Goal: Information Seeking & Learning: Learn about a topic

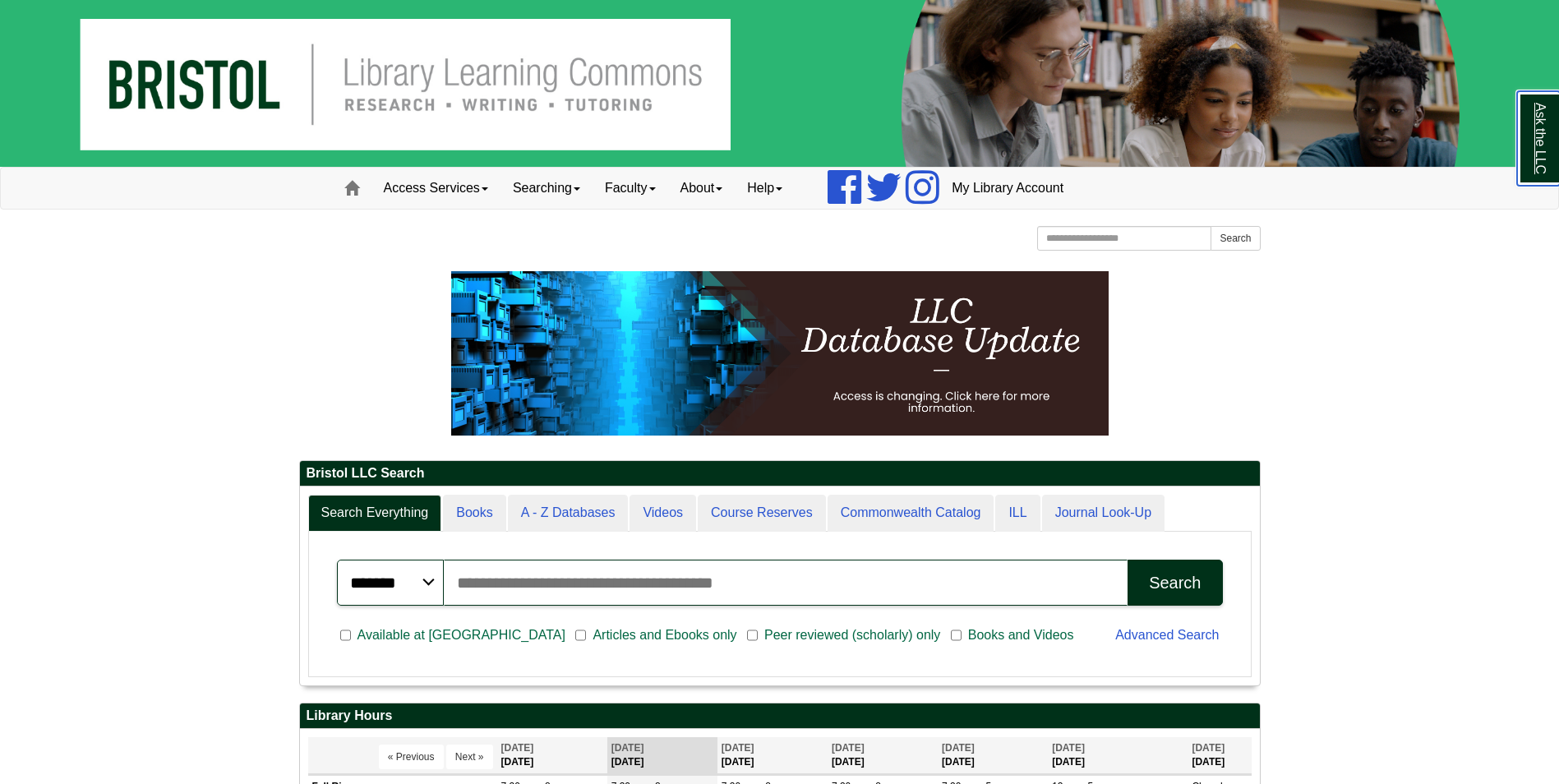
click at [1542, 103] on link "Ask the LLC" at bounding box center [1538, 138] width 43 height 95
click at [1547, 98] on link "Ask the LLC" at bounding box center [1538, 138] width 43 height 95
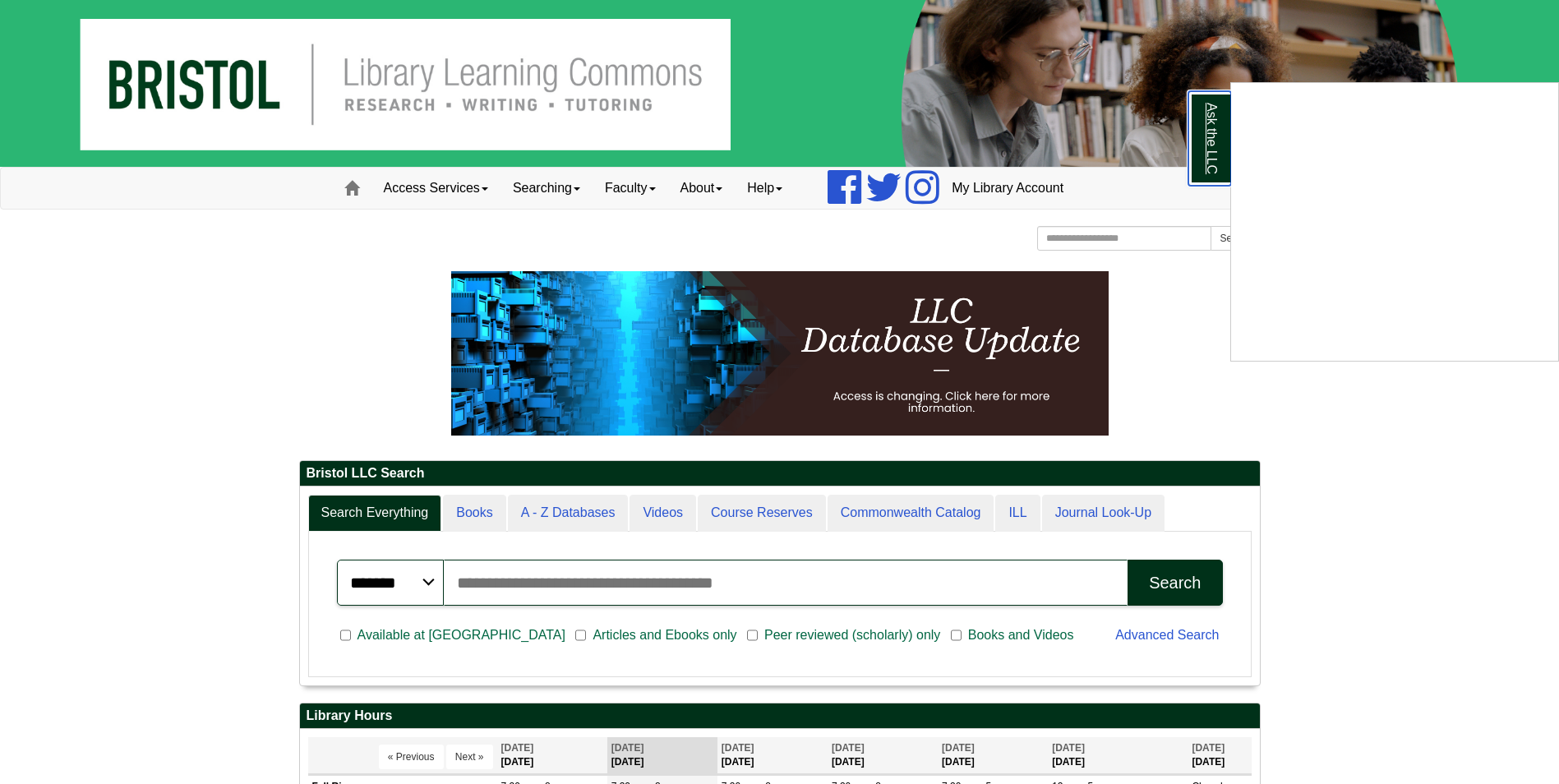
click at [1222, 130] on link "Ask the LLC" at bounding box center [1210, 138] width 43 height 95
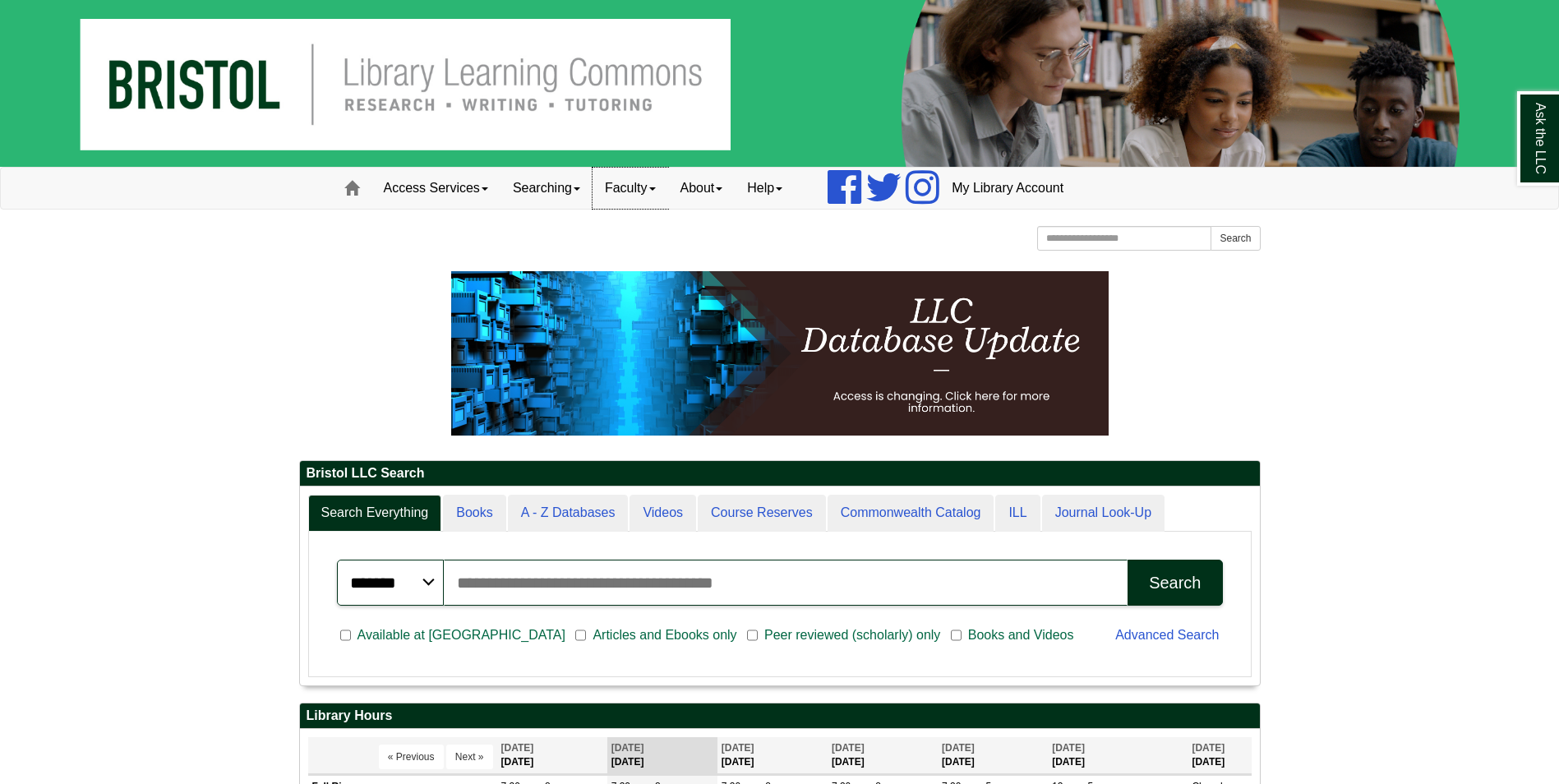
click at [656, 191] on span at bounding box center [652, 189] width 6 height 4
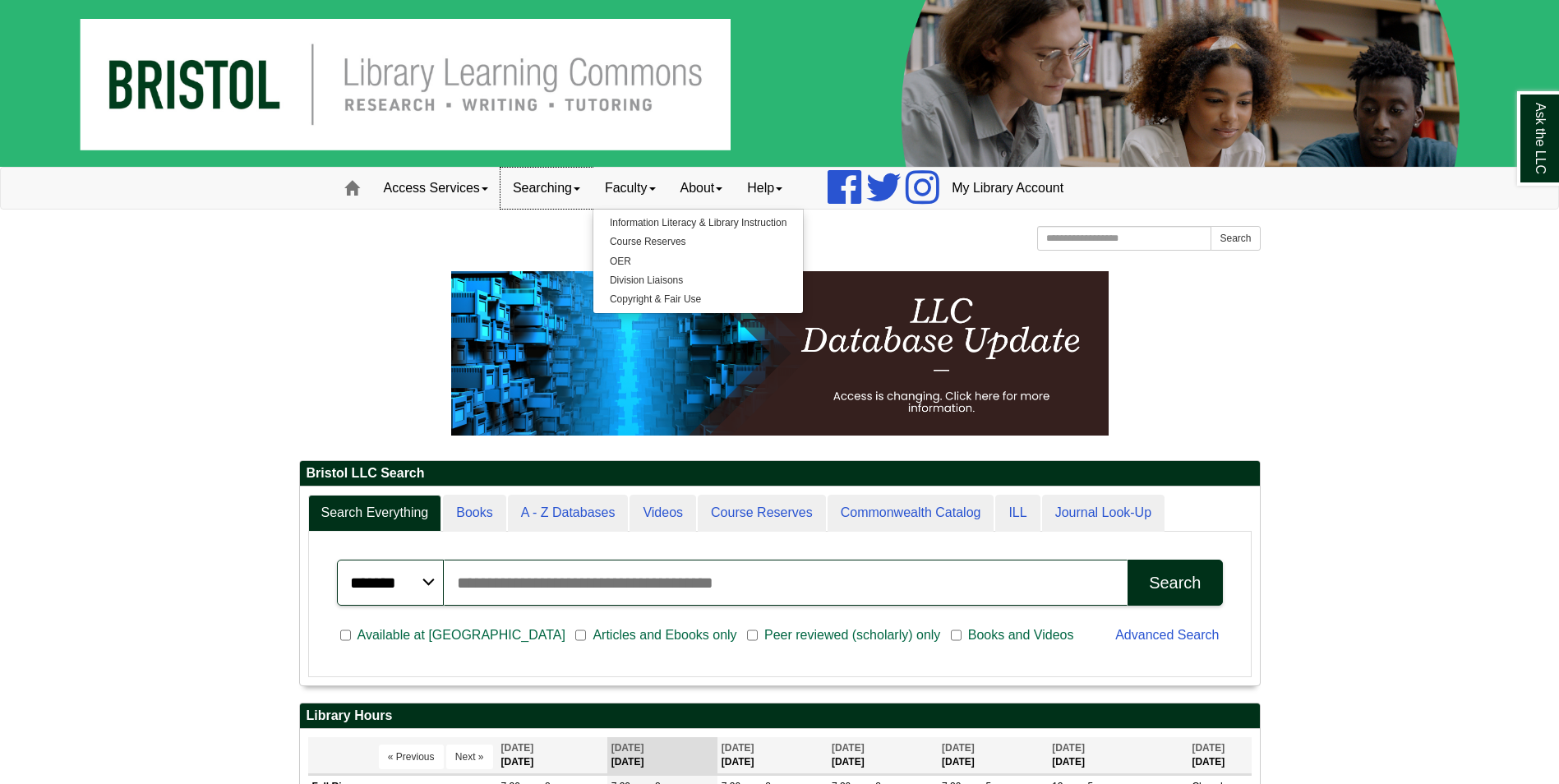
click at [568, 181] on link "Searching" at bounding box center [546, 188] width 92 height 41
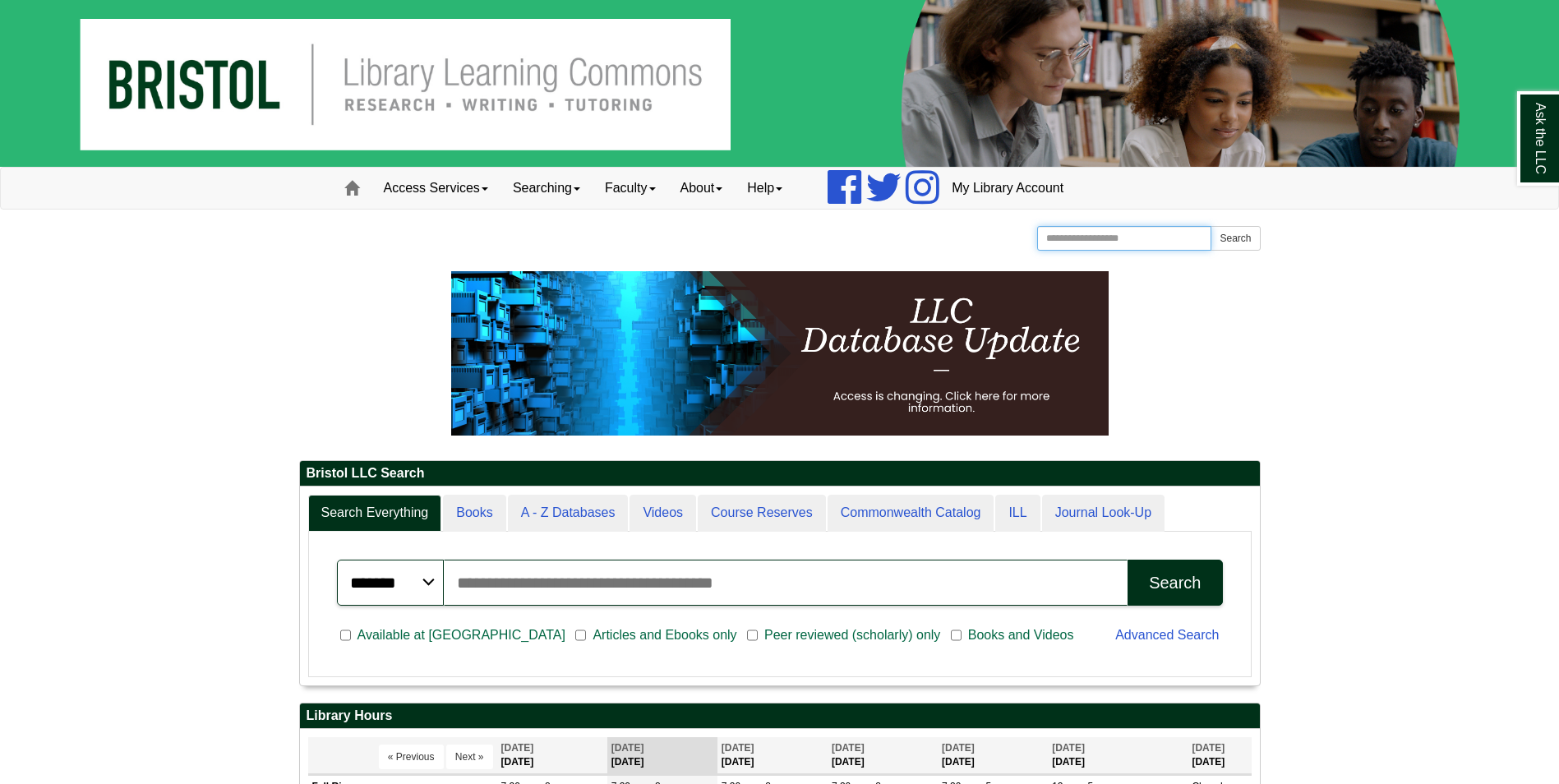
click at [1082, 240] on input "Search the Website" at bounding box center [1124, 238] width 175 height 25
type input "********"
click at [1211, 226] on button "Search" at bounding box center [1235, 238] width 49 height 25
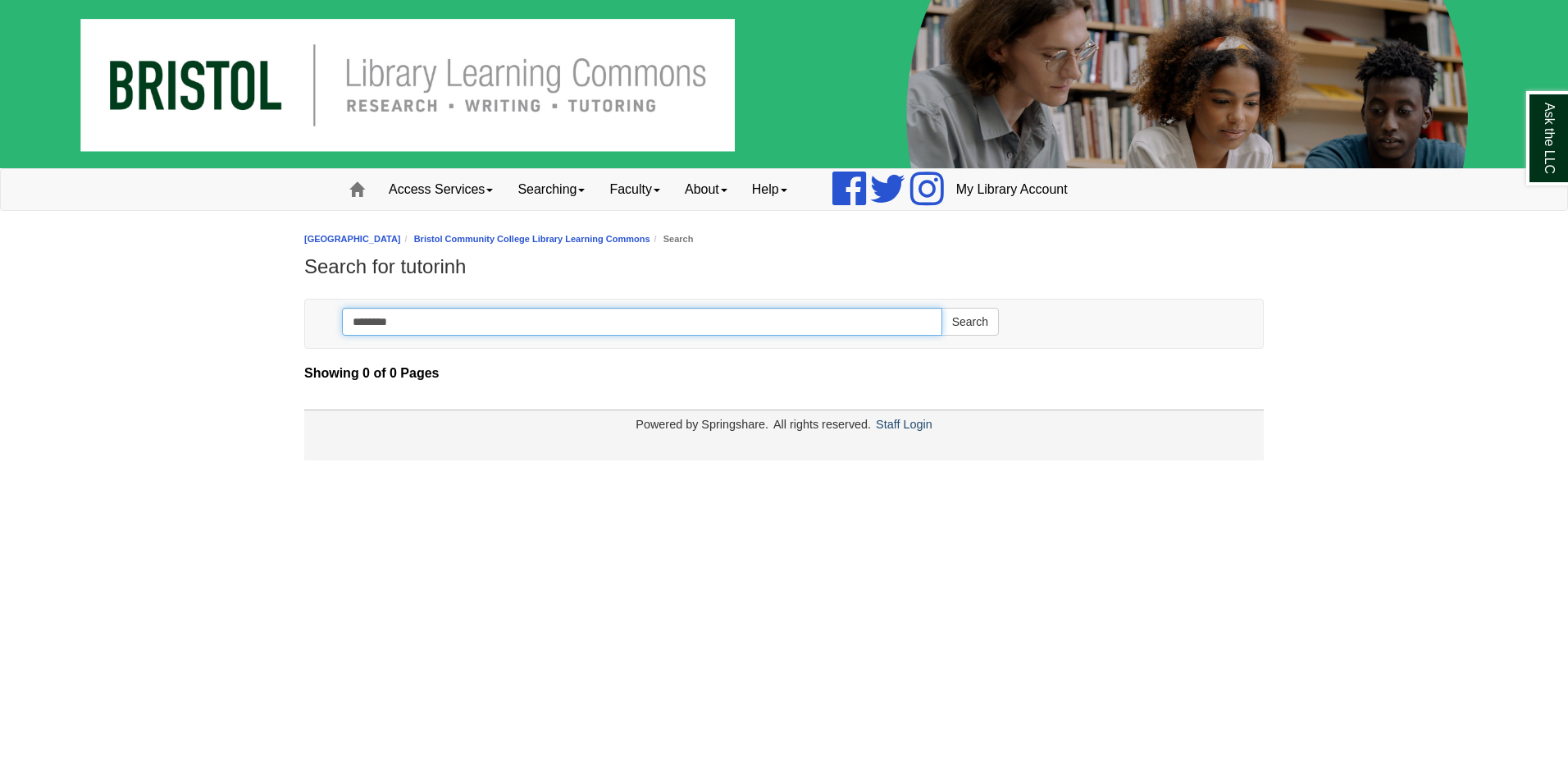
type input "********"
click at [941, 307] on button "Search" at bounding box center [970, 321] width 57 height 28
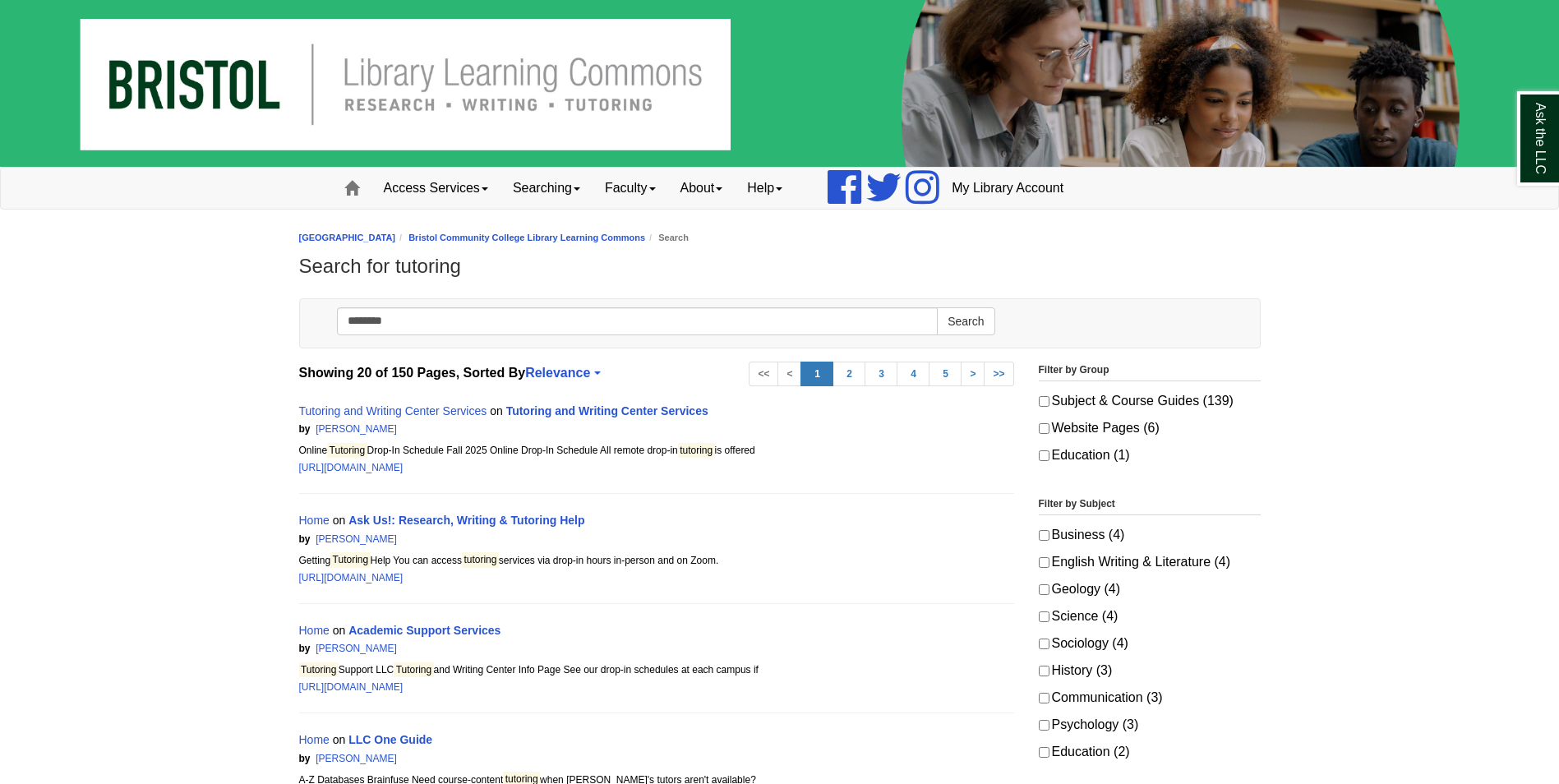
click at [452, 397] on div "Tutoring and Writing Center Services on Tutoring and Writing Center Services by…" at bounding box center [656, 439] width 715 height 110
click at [539, 406] on link "Tutoring and Writing Center Services" at bounding box center [607, 410] width 203 height 13
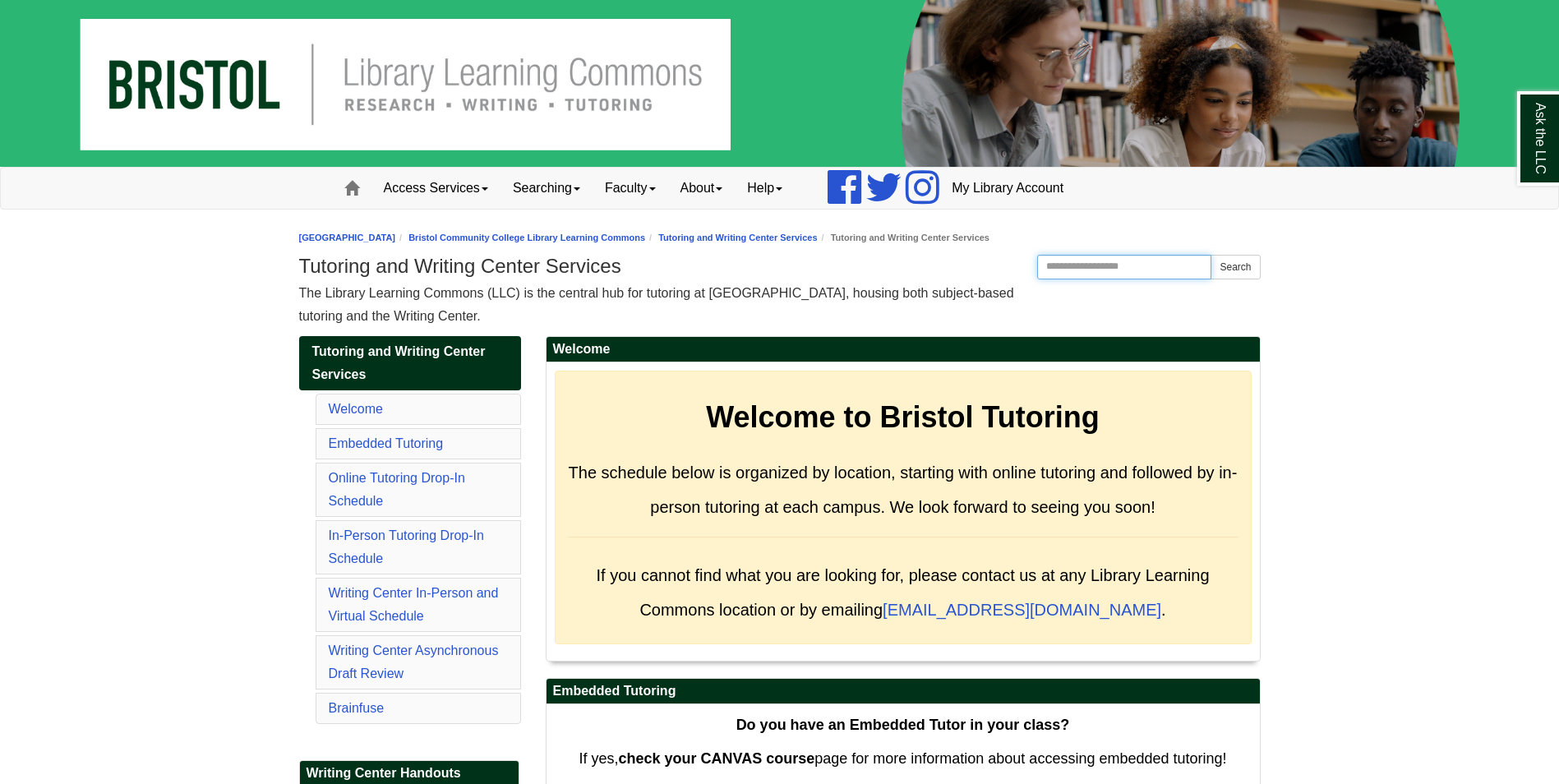
click at [1129, 270] on input "Search the Website" at bounding box center [1124, 268] width 175 height 25
type input "********"
click at [1211, 255] on button "Search" at bounding box center [1235, 268] width 49 height 25
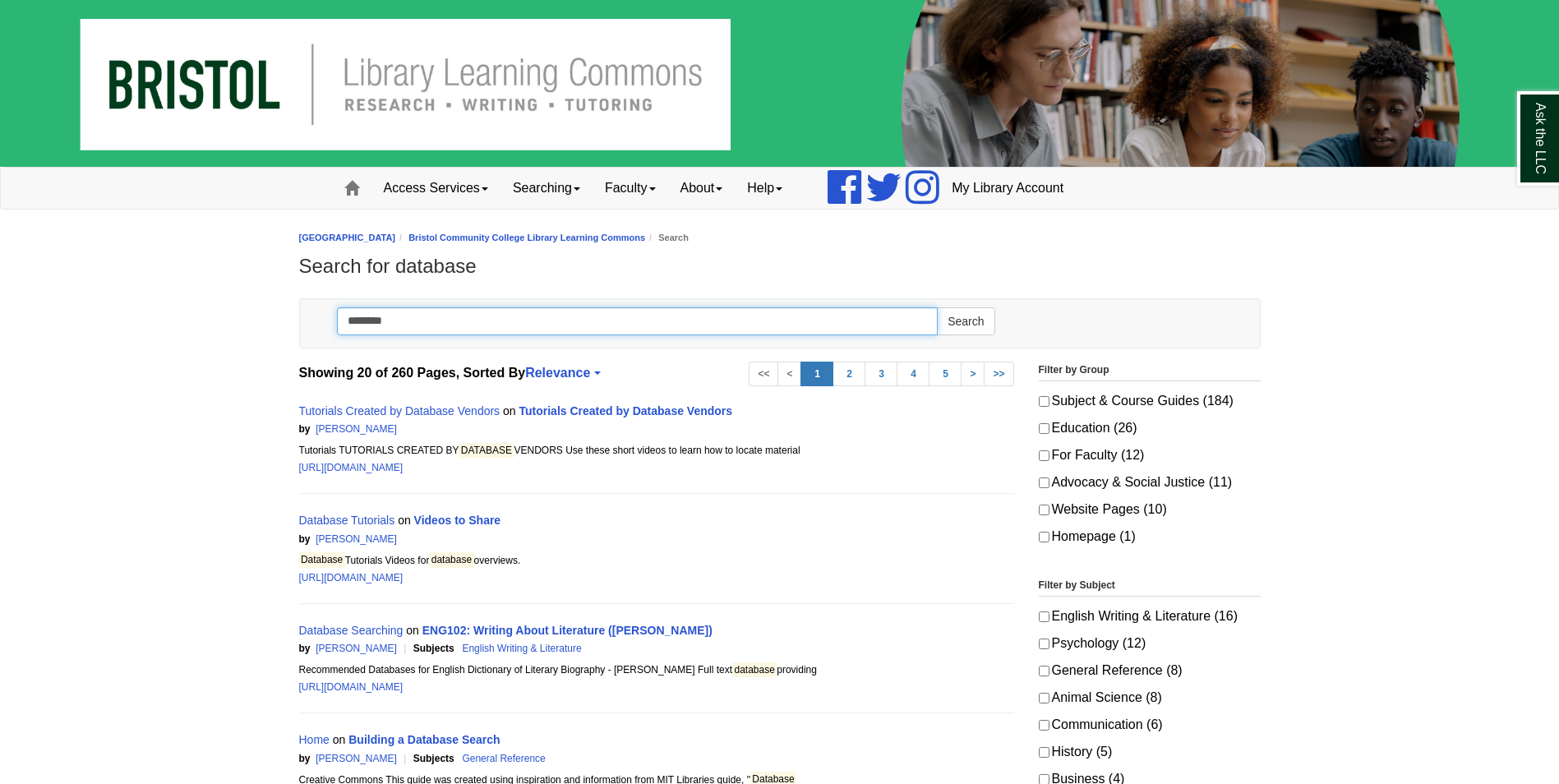
click at [869, 318] on input "********" at bounding box center [638, 320] width 601 height 28
click at [869, 318] on input "**********" at bounding box center [638, 320] width 601 height 28
type input "**********"
click at [937, 307] on button "Search" at bounding box center [966, 320] width 57 height 28
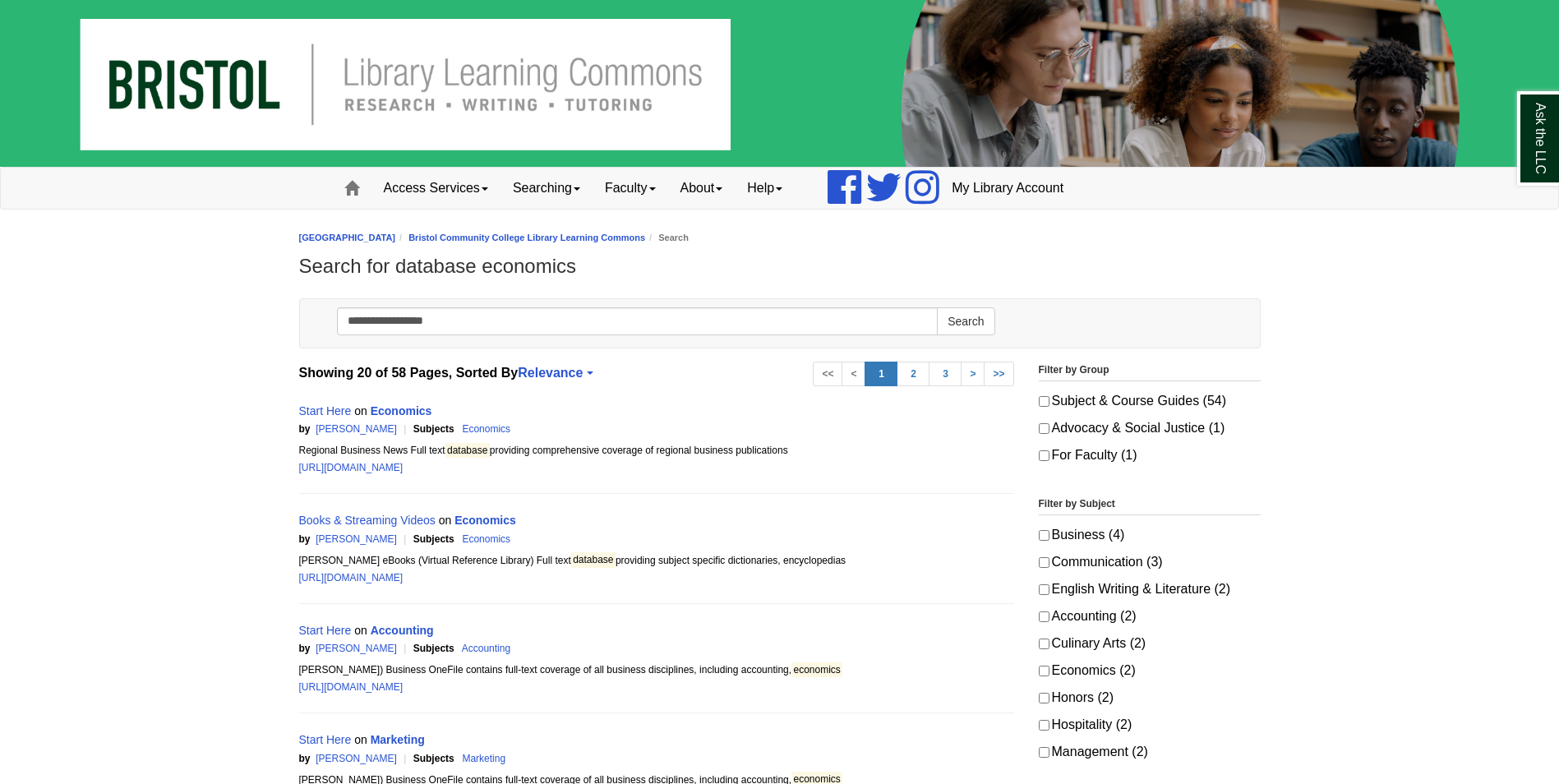
click at [139, 98] on img at bounding box center [779, 83] width 1559 height 167
click at [156, 99] on img at bounding box center [779, 83] width 1559 height 167
click at [245, 73] on img at bounding box center [779, 83] width 1559 height 167
click at [233, 70] on img at bounding box center [779, 83] width 1559 height 167
click at [352, 188] on span at bounding box center [352, 188] width 15 height 15
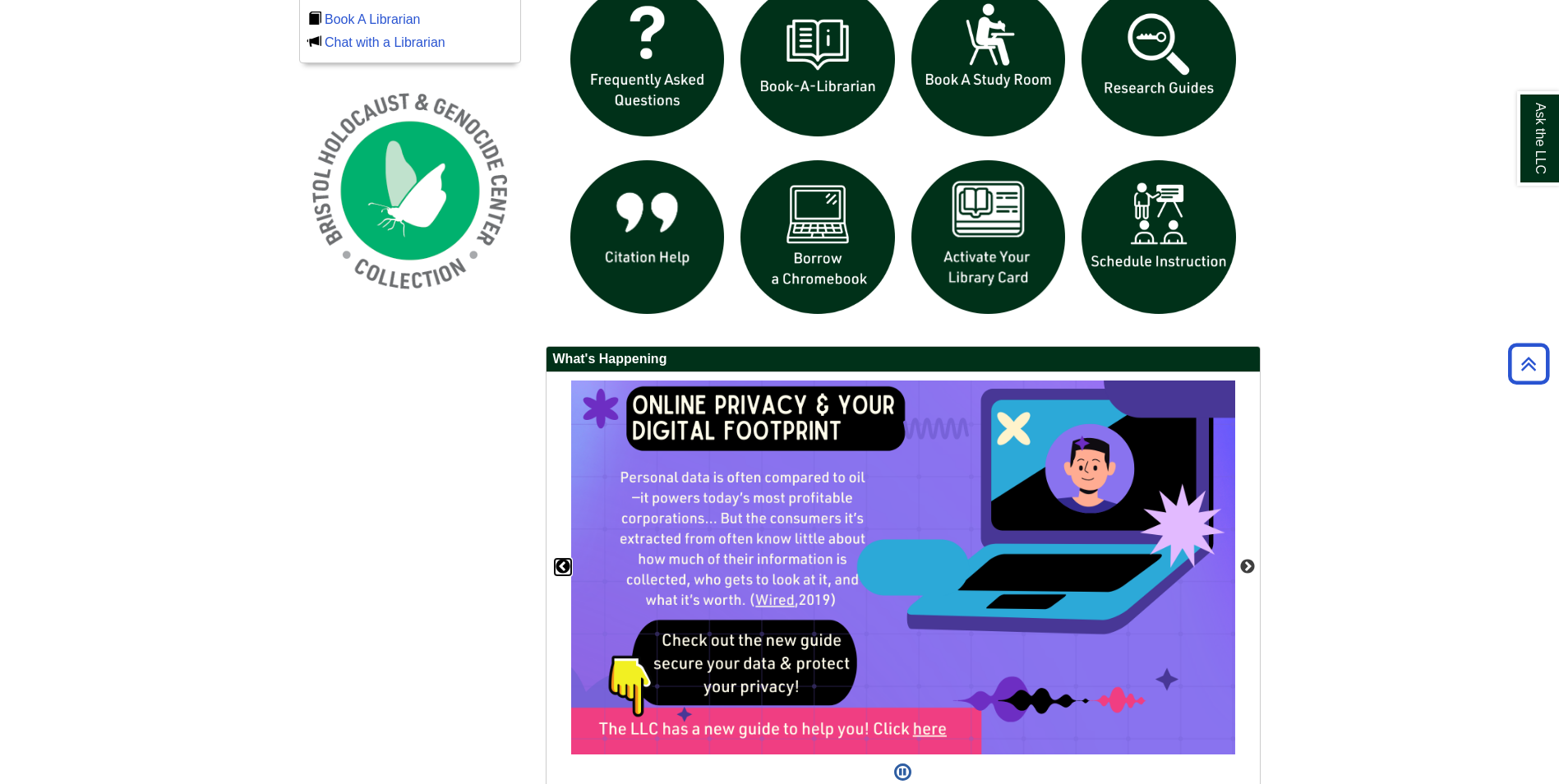
click at [559, 569] on button "Previous" at bounding box center [563, 566] width 16 height 16
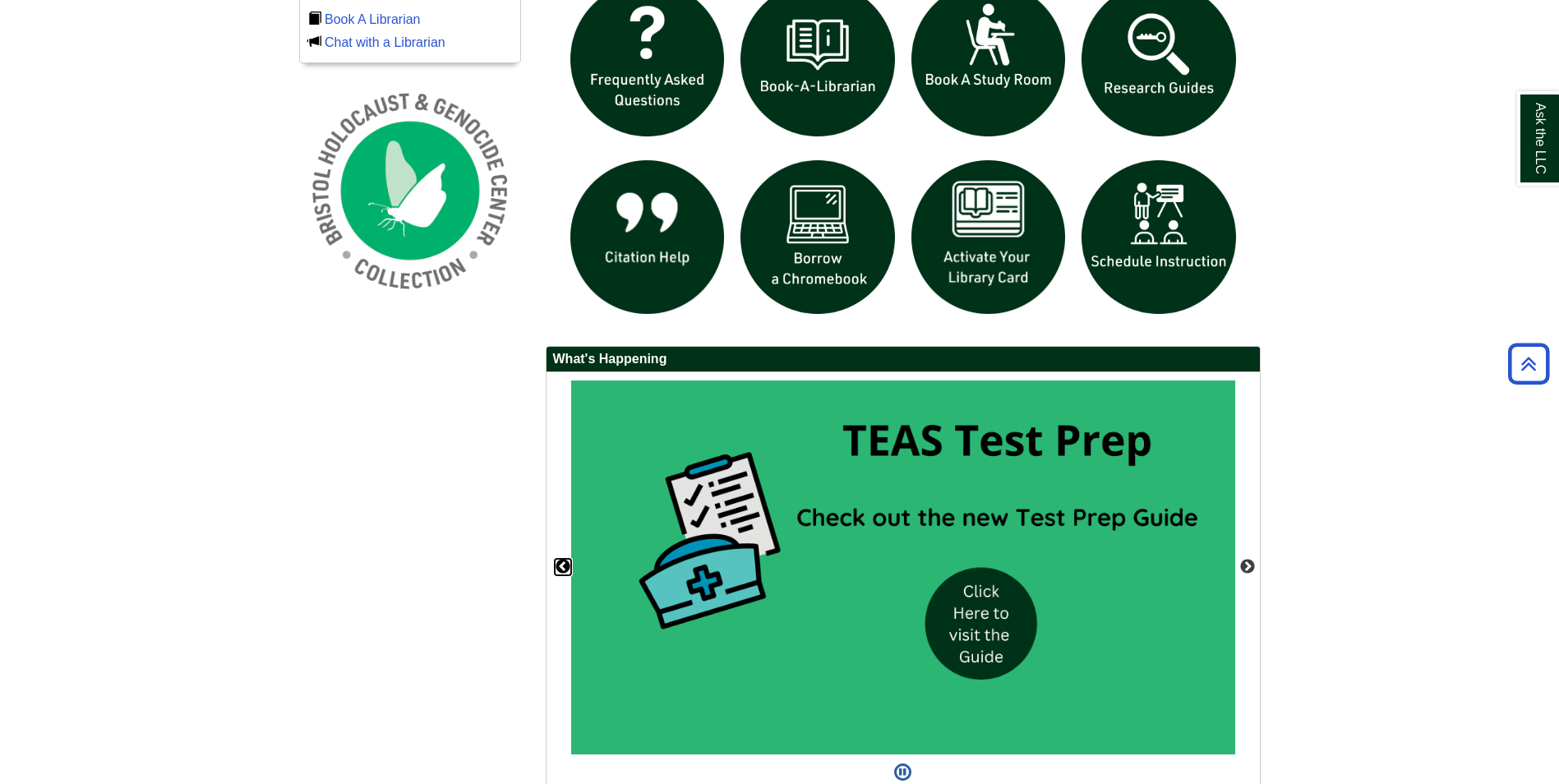
click at [559, 569] on button "Previous" at bounding box center [563, 566] width 16 height 16
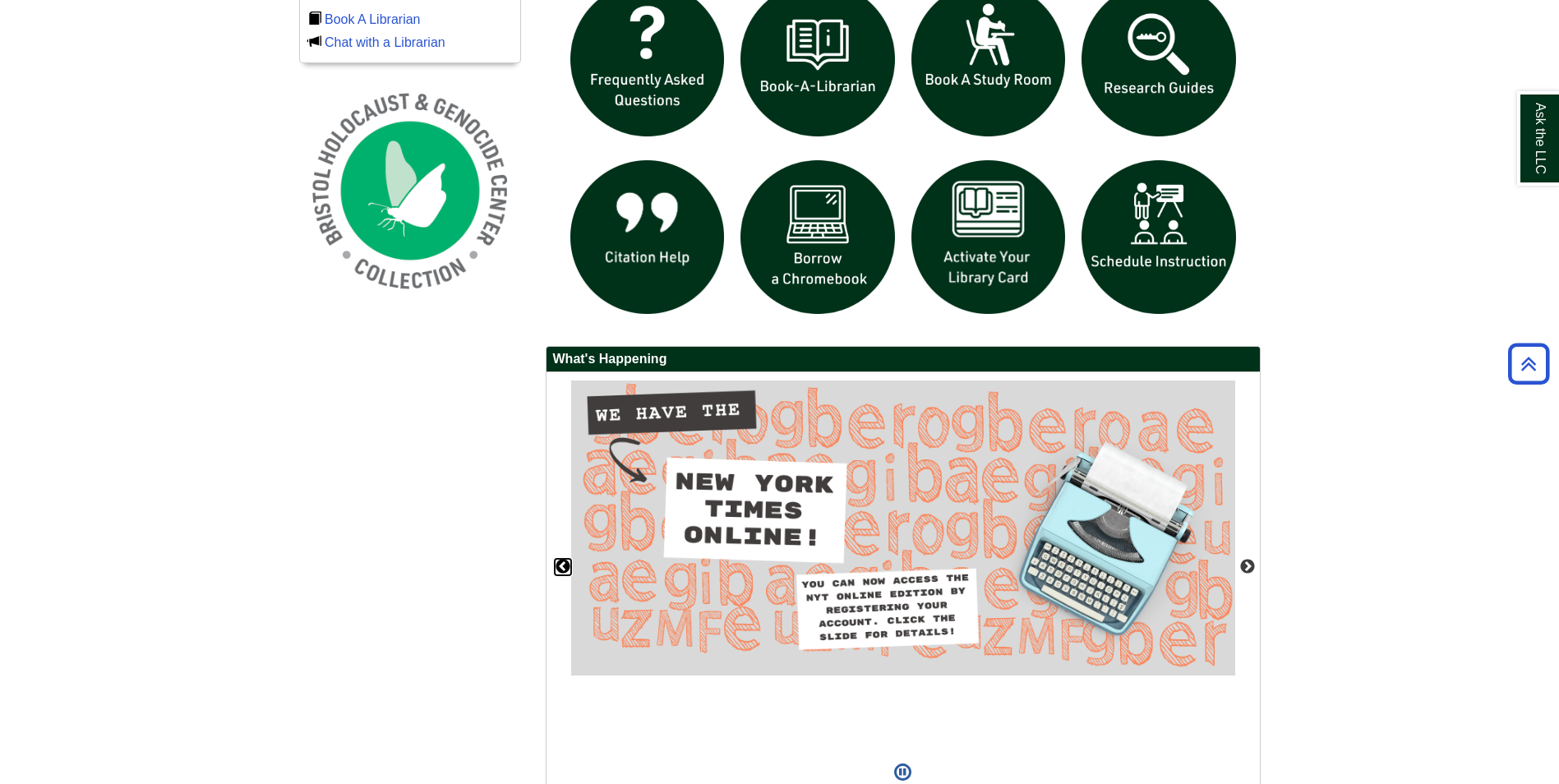
click at [566, 571] on button "Previous" at bounding box center [563, 566] width 16 height 16
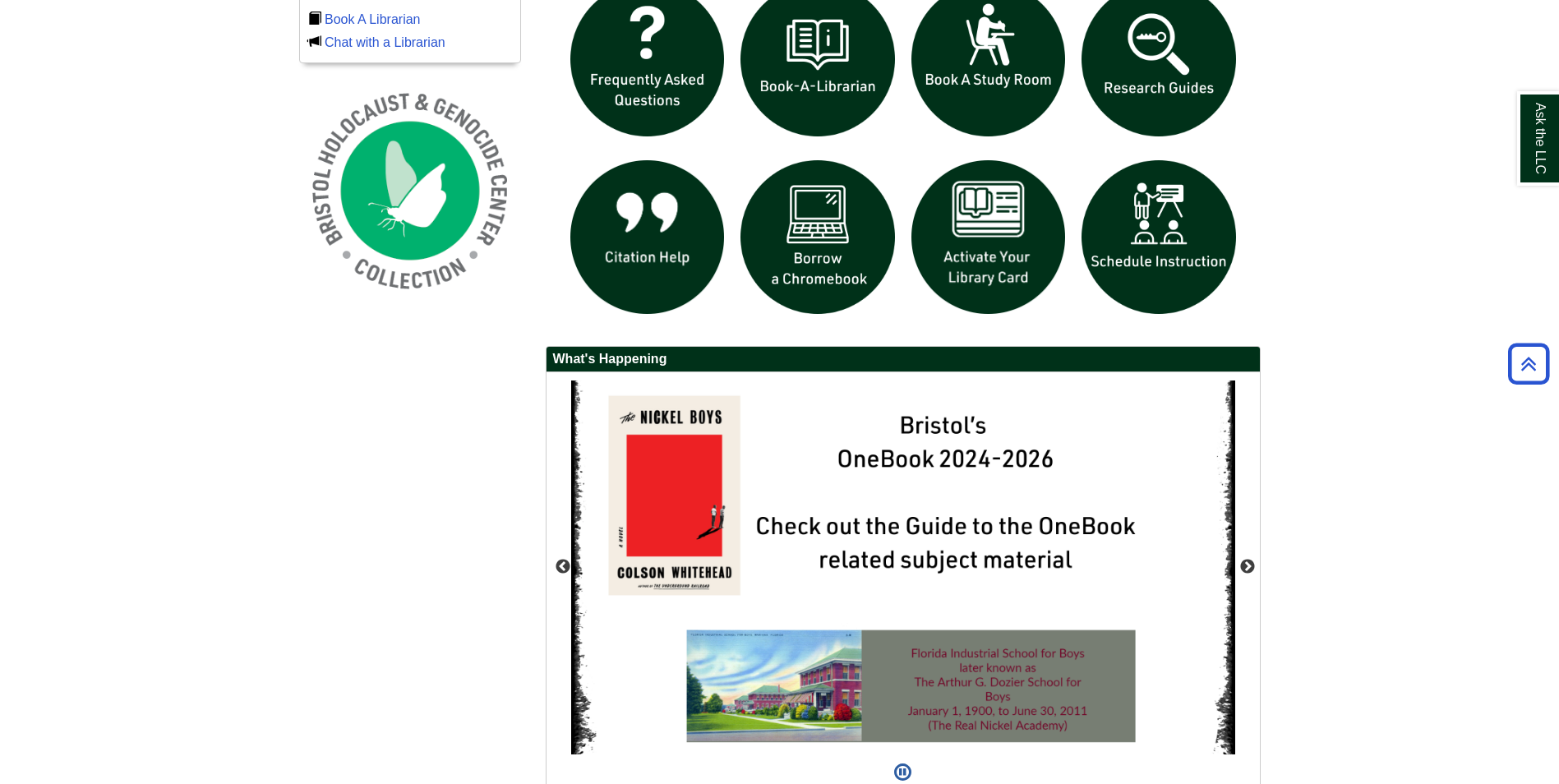
click at [1247, 580] on div "Previous" at bounding box center [904, 585] width 714 height 426
click at [1246, 557] on div "Previous" at bounding box center [904, 585] width 714 height 426
click at [1254, 565] on button "Next" at bounding box center [1248, 566] width 16 height 16
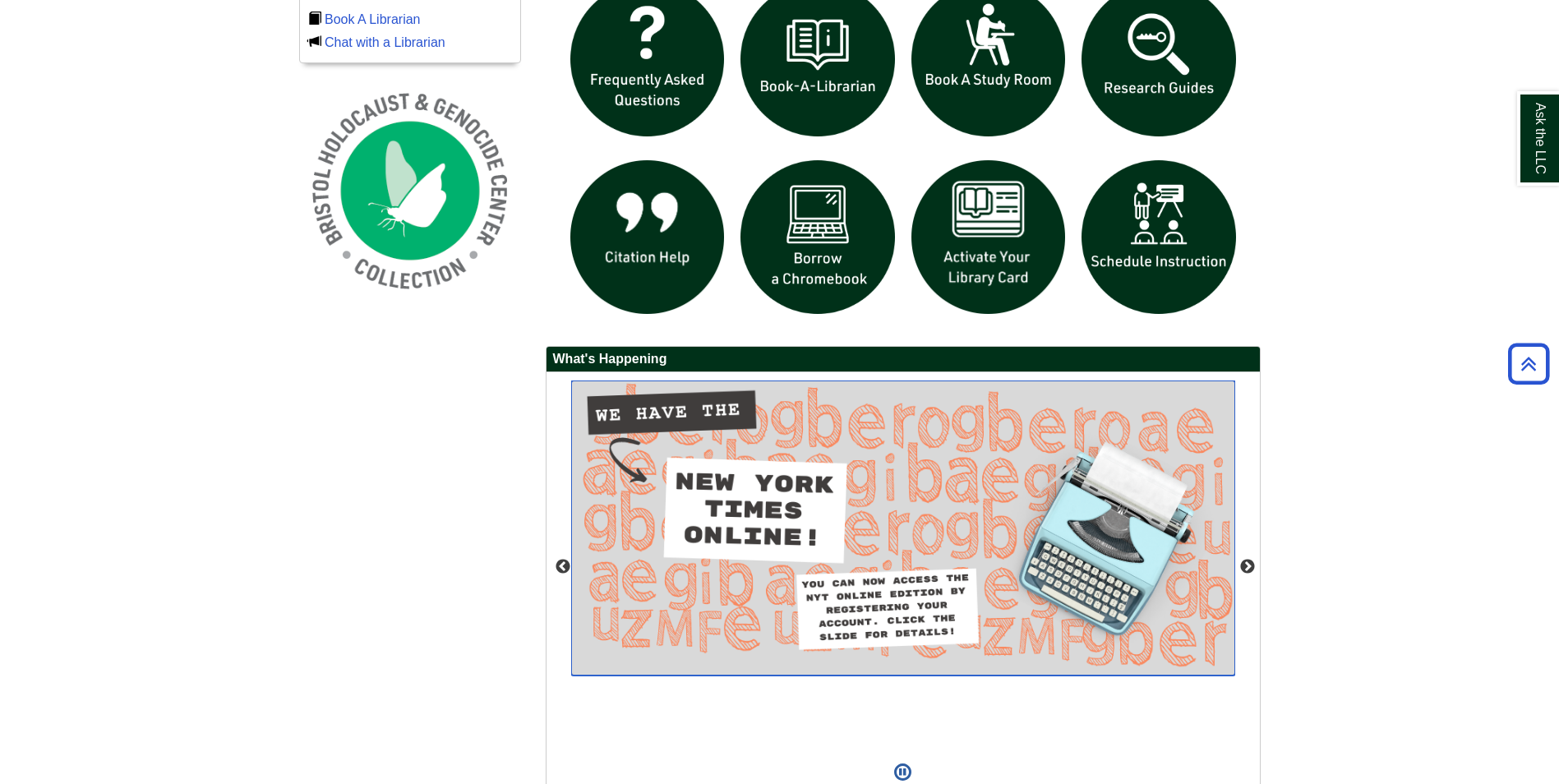
click at [841, 569] on img "slideshow" at bounding box center [903, 527] width 664 height 295
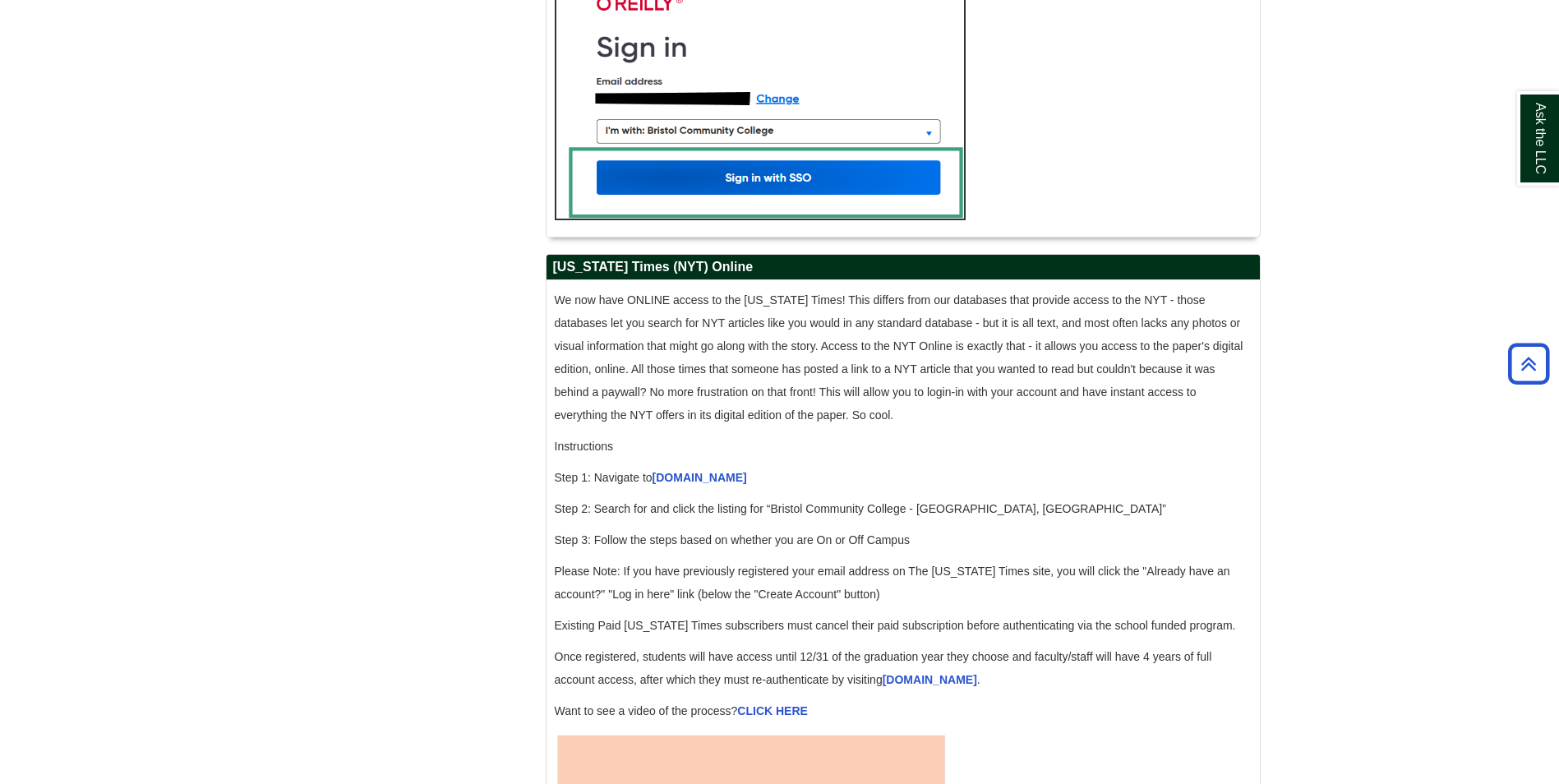
scroll to position [1561, 0]
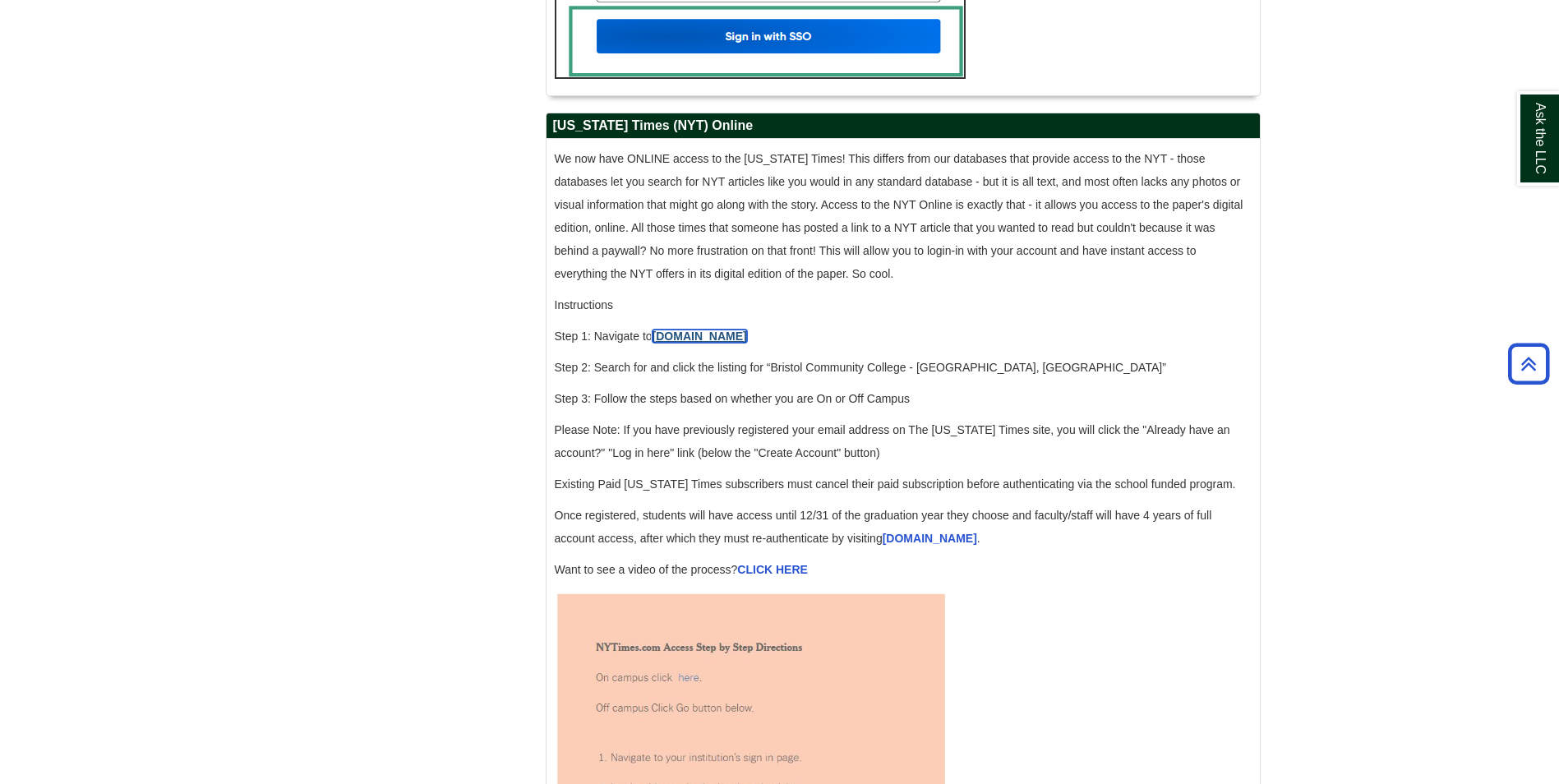
click at [683, 342] on link "[DOMAIN_NAME]" at bounding box center [700, 335] width 95 height 13
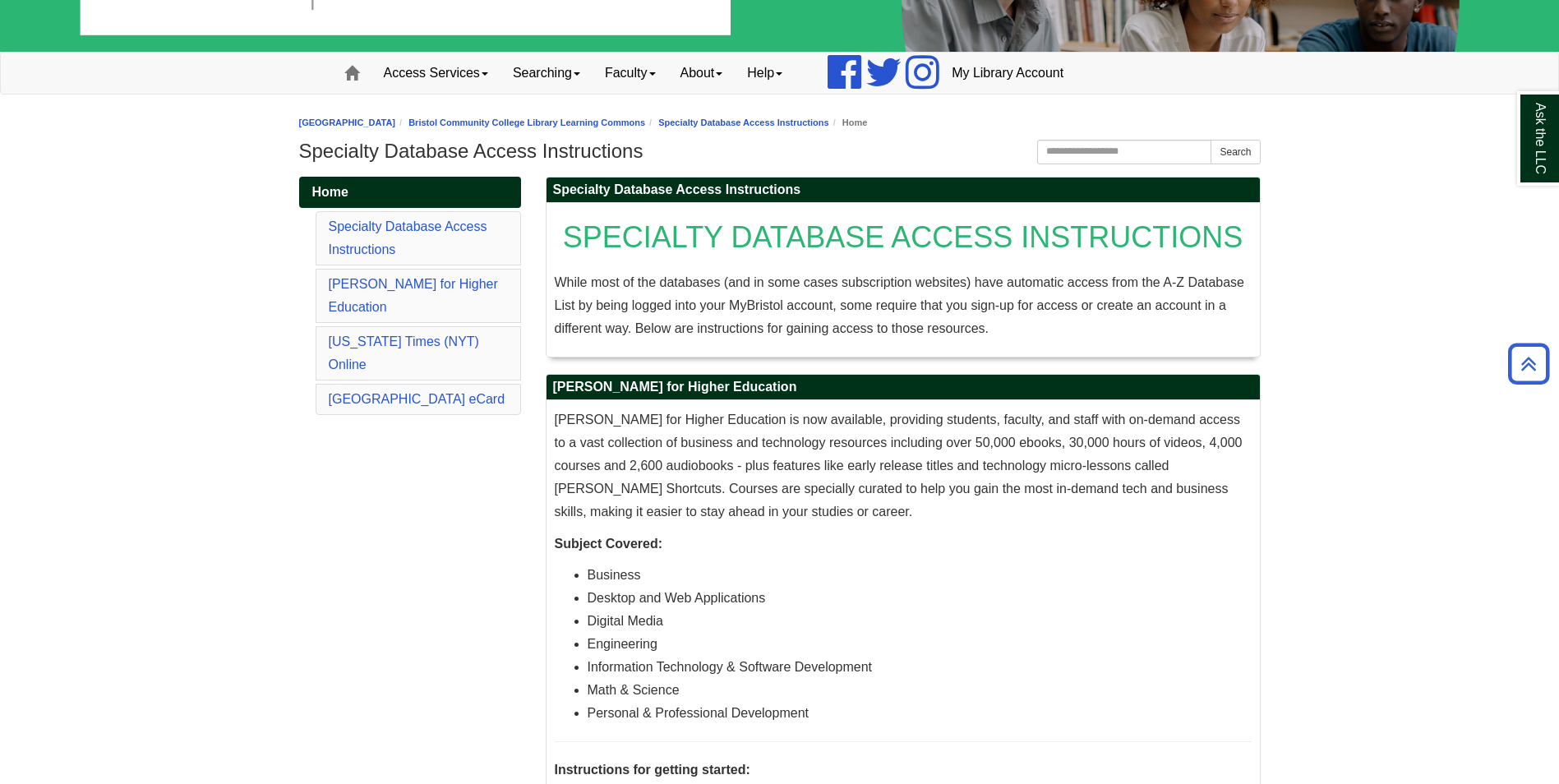
scroll to position [0, 0]
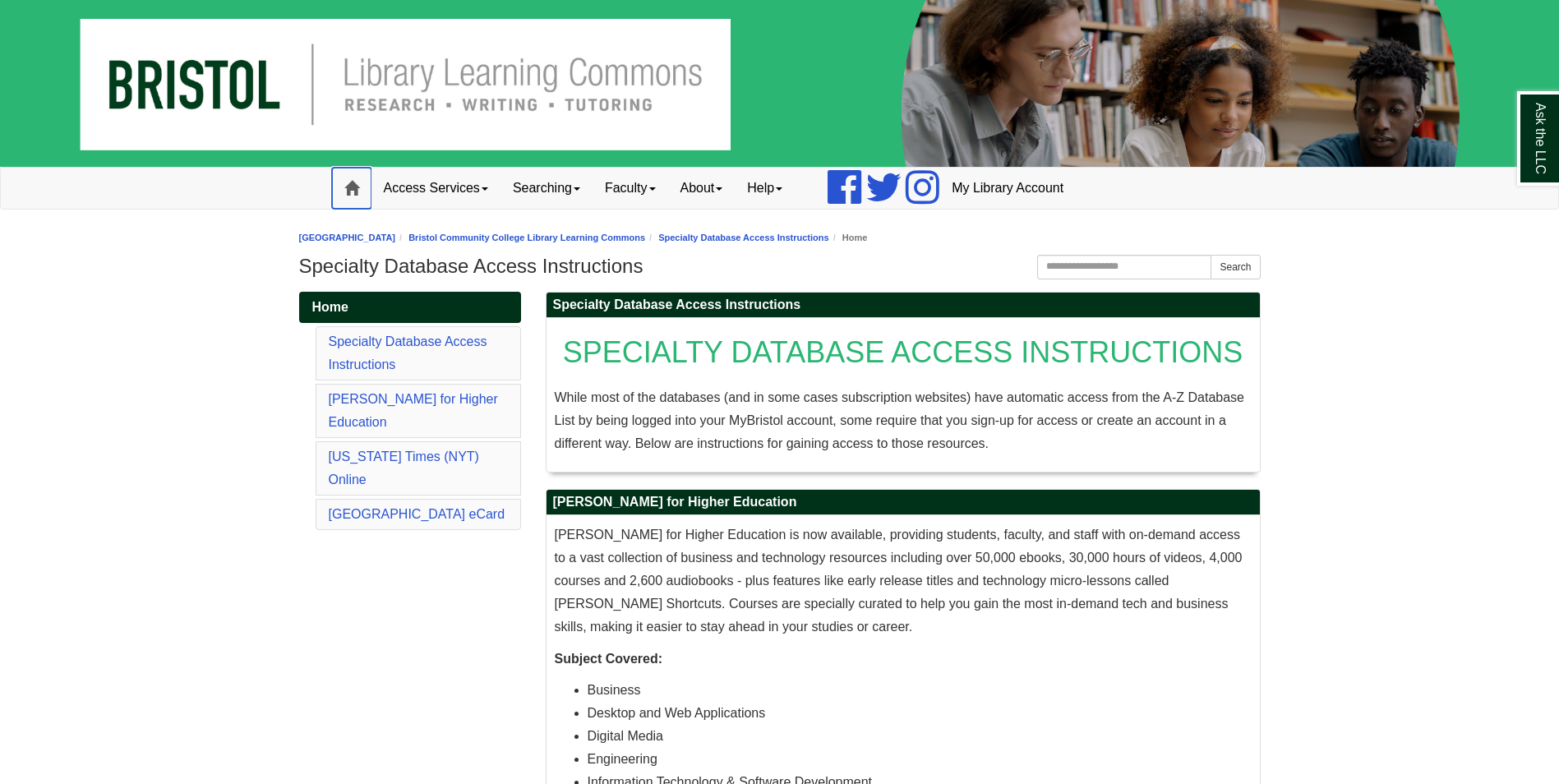
click at [360, 181] on link "Home" at bounding box center [352, 188] width 39 height 41
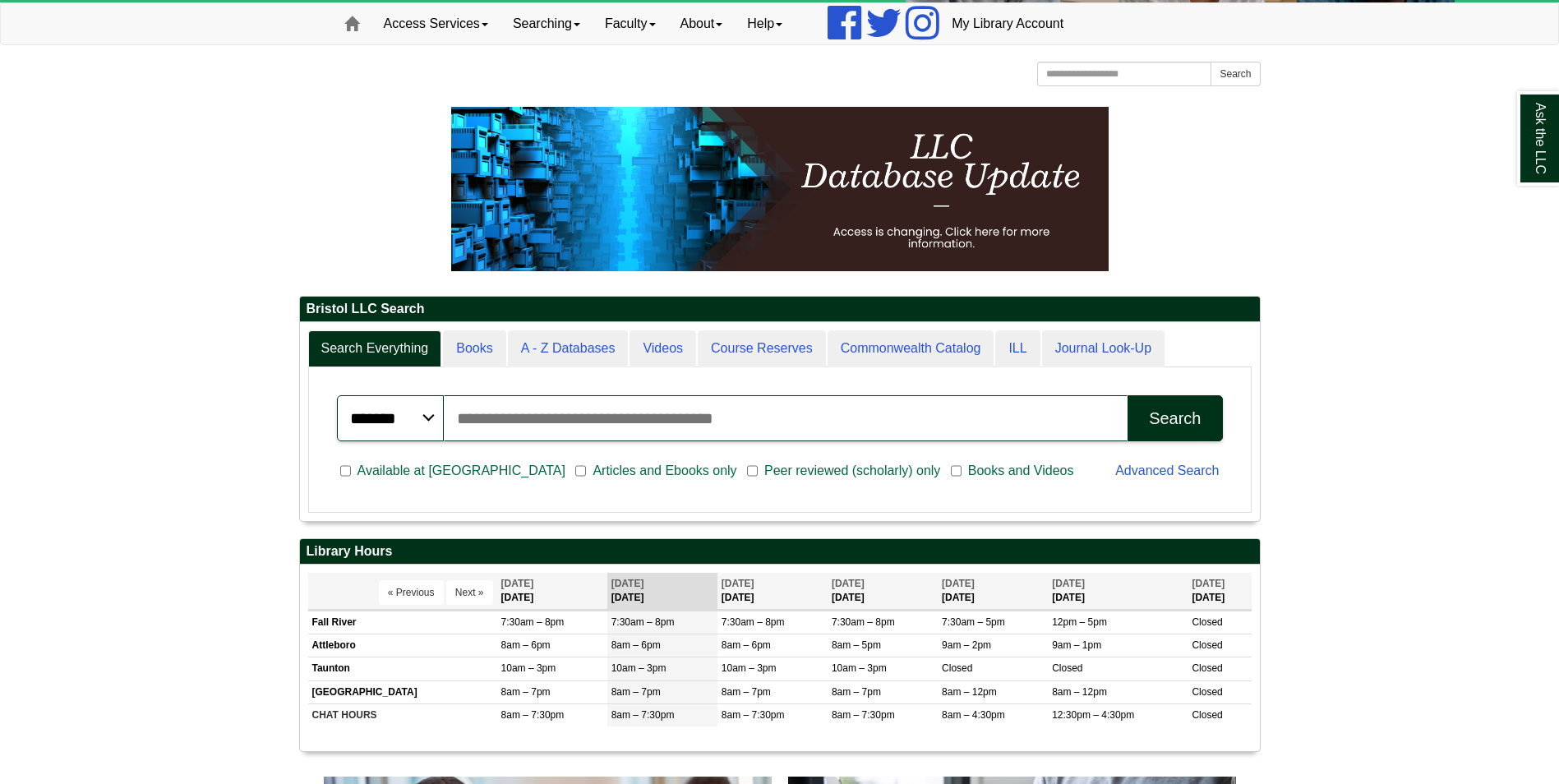
scroll to position [198, 960]
click at [568, 409] on input "Search articles, books, journals & more" at bounding box center [785, 418] width 684 height 46
click at [568, 408] on input "Search articles, books, journals & more" at bounding box center [785, 418] width 684 height 46
click at [1128, 395] on button "Search" at bounding box center [1175, 418] width 95 height 46
drag, startPoint x: 750, startPoint y: 410, endPoint x: 700, endPoint y: 413, distance: 50.1
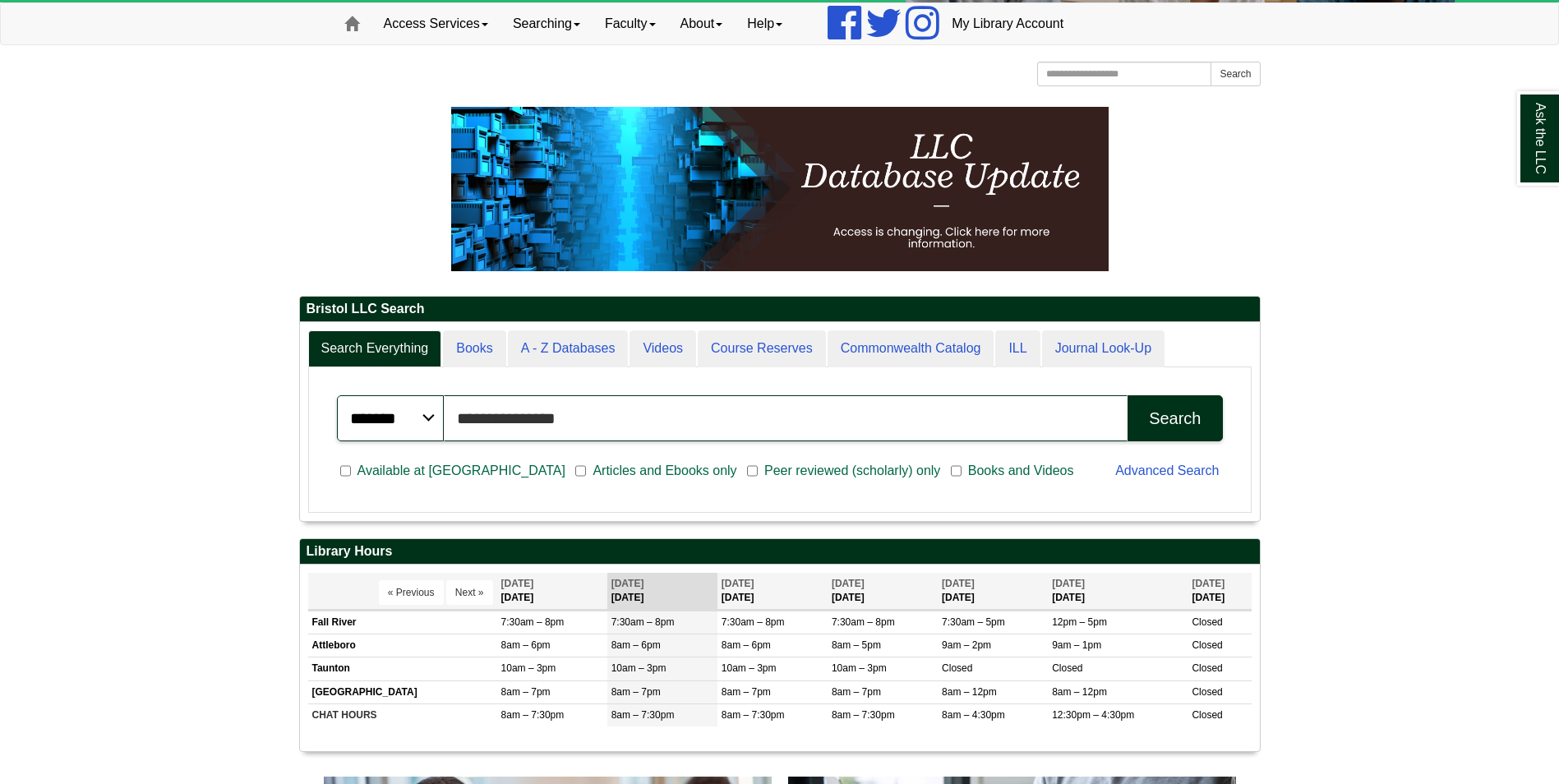
click at [701, 413] on input "**********" at bounding box center [785, 418] width 684 height 46
drag, startPoint x: 644, startPoint y: 417, endPoint x: 216, endPoint y: 293, distance: 445.6
click at [1128, 395] on button "Search" at bounding box center [1175, 418] width 95 height 46
drag, startPoint x: 595, startPoint y: 422, endPoint x: 213, endPoint y: 385, distance: 383.8
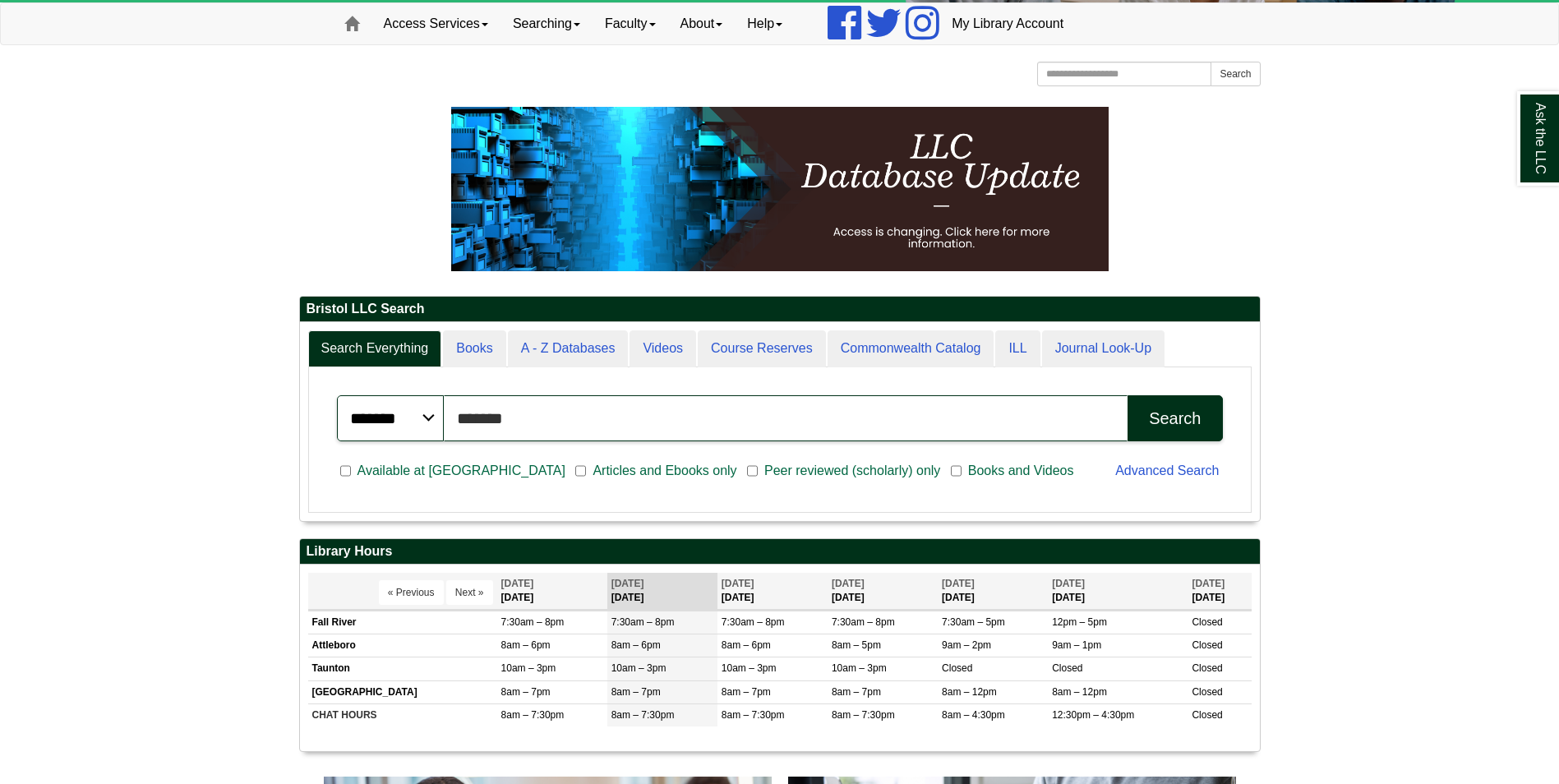
type input "********"
click at [1128, 395] on button "Search" at bounding box center [1175, 418] width 95 height 46
click at [1173, 402] on button "Search" at bounding box center [1175, 418] width 95 height 46
